Goal: Information Seeking & Learning: Find specific fact

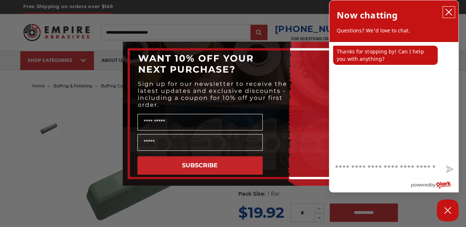
click at [447, 13] on icon "close chatbox" at bounding box center [448, 11] width 7 height 7
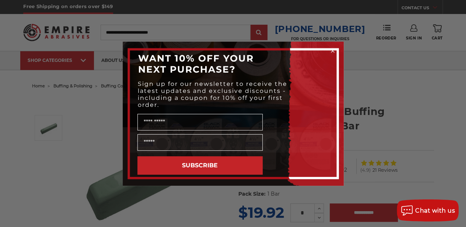
click at [332, 48] on circle "Close dialog" at bounding box center [332, 50] width 7 height 7
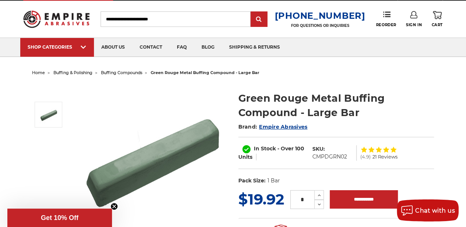
scroll to position [24, 0]
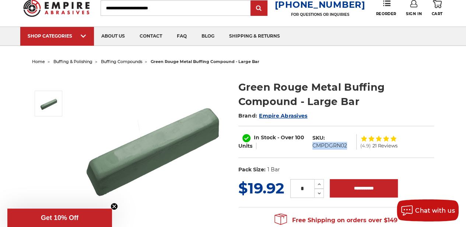
drag, startPoint x: 313, startPoint y: 145, endPoint x: 347, endPoint y: 142, distance: 34.0
click at [347, 142] on dd "CMPDGRN02" at bounding box center [330, 146] width 35 height 8
drag, startPoint x: 347, startPoint y: 142, endPoint x: 343, endPoint y: 143, distance: 3.8
copy dd "CMPDGRN02"
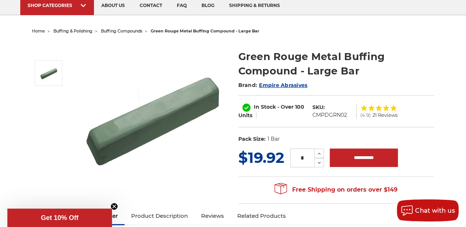
scroll to position [24, 0]
